Goal: Task Accomplishment & Management: Use online tool/utility

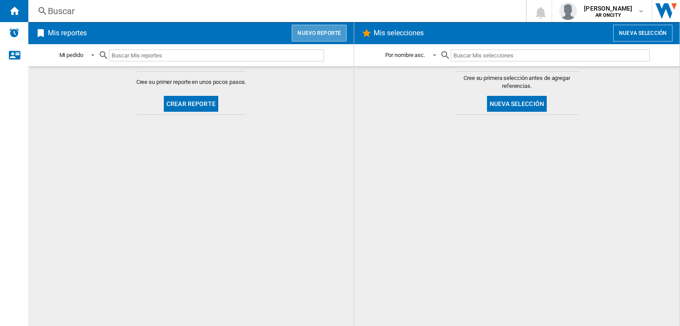
click at [327, 31] on button "Nuevo reporte" at bounding box center [319, 33] width 55 height 17
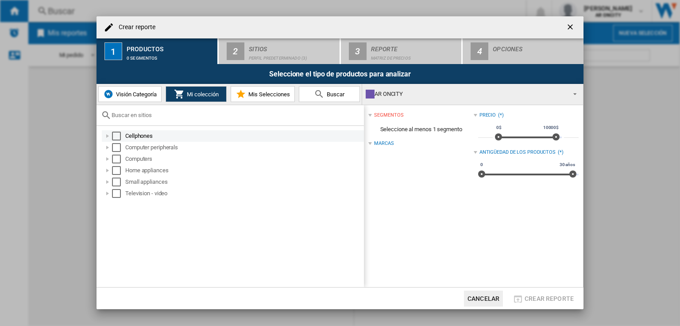
click at [113, 137] on div "Select" at bounding box center [116, 136] width 9 height 9
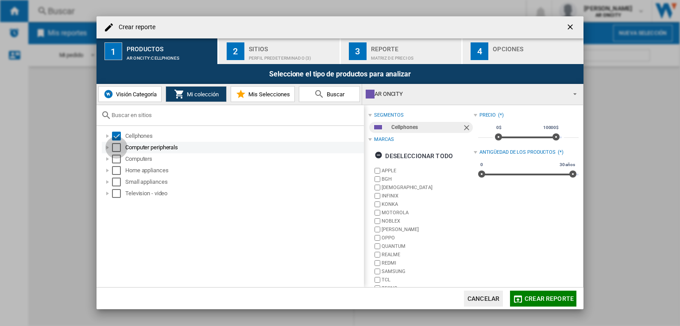
click at [114, 149] on div "Select" at bounding box center [116, 147] width 9 height 9
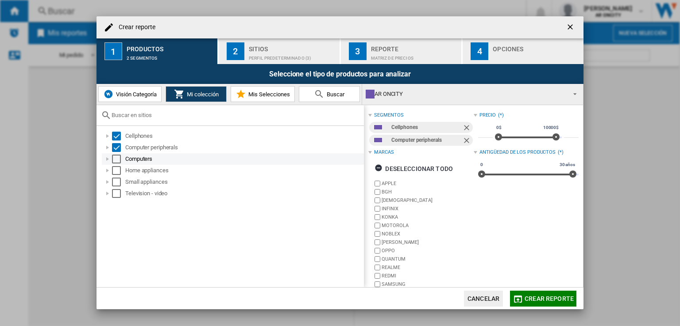
click at [115, 159] on div "Select" at bounding box center [116, 159] width 9 height 9
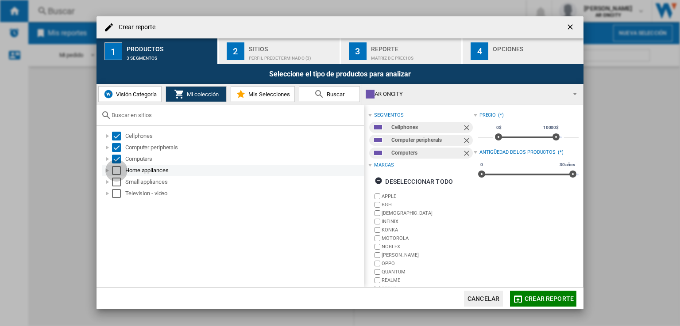
click at [116, 170] on div "Select" at bounding box center [116, 170] width 9 height 9
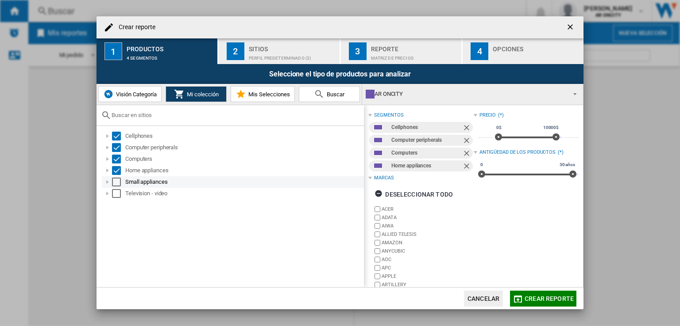
click at [117, 180] on div "Select" at bounding box center [116, 182] width 9 height 9
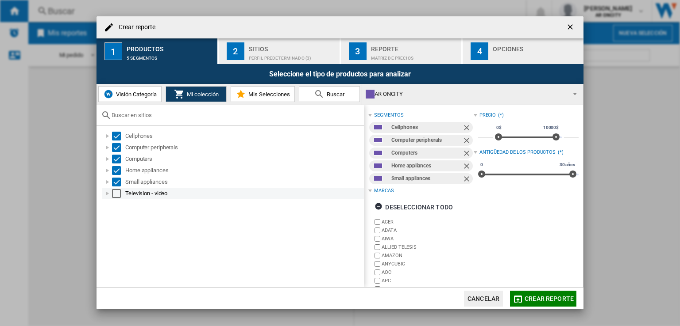
click at [116, 193] on div "Select" at bounding box center [116, 193] width 9 height 9
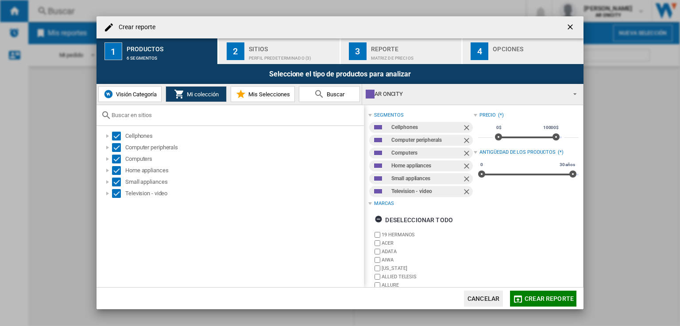
click at [259, 54] on div "Perfil predeterminado (3)" at bounding box center [292, 55] width 87 height 9
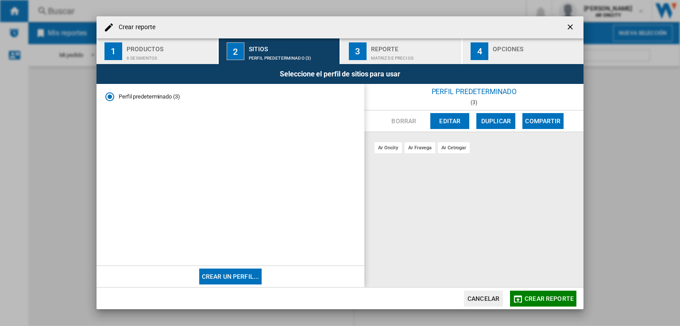
click at [382, 43] on div "Reporte" at bounding box center [414, 46] width 87 height 9
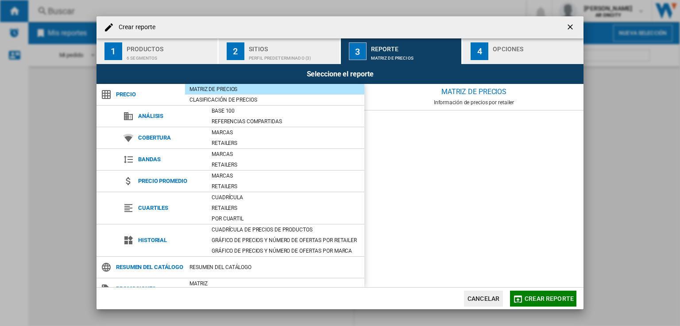
scroll to position [33, 0]
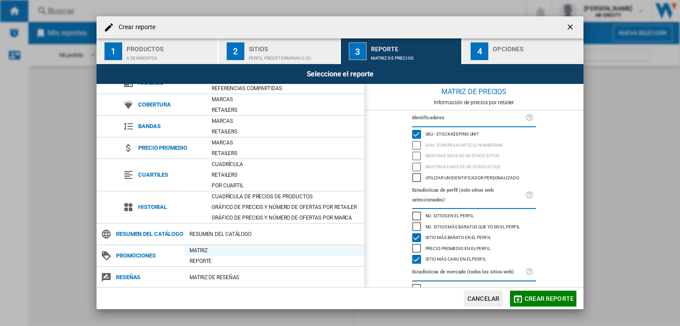
click at [188, 249] on div "Matriz" at bounding box center [274, 250] width 179 height 9
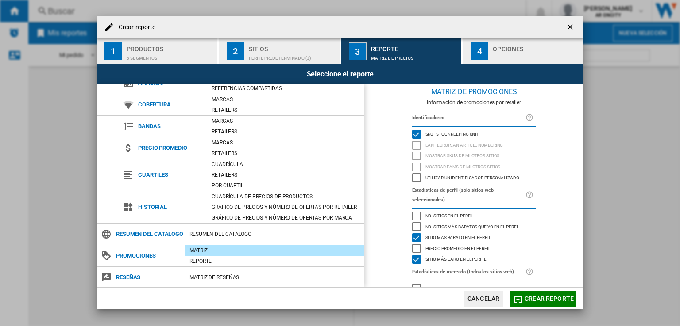
click at [489, 54] on button "4 Opciones" at bounding box center [522, 51] width 121 height 26
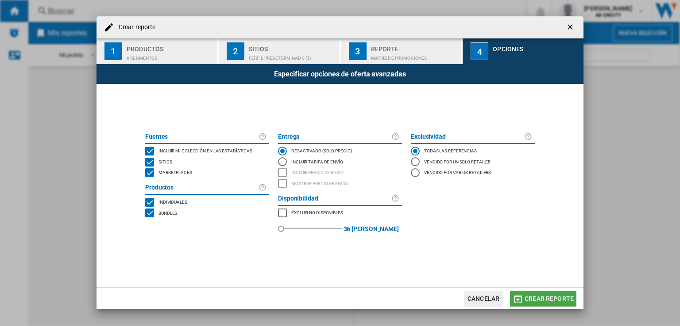
click at [536, 303] on button "Crear reporte" at bounding box center [543, 299] width 66 height 16
